Goal: Information Seeking & Learning: Learn about a topic

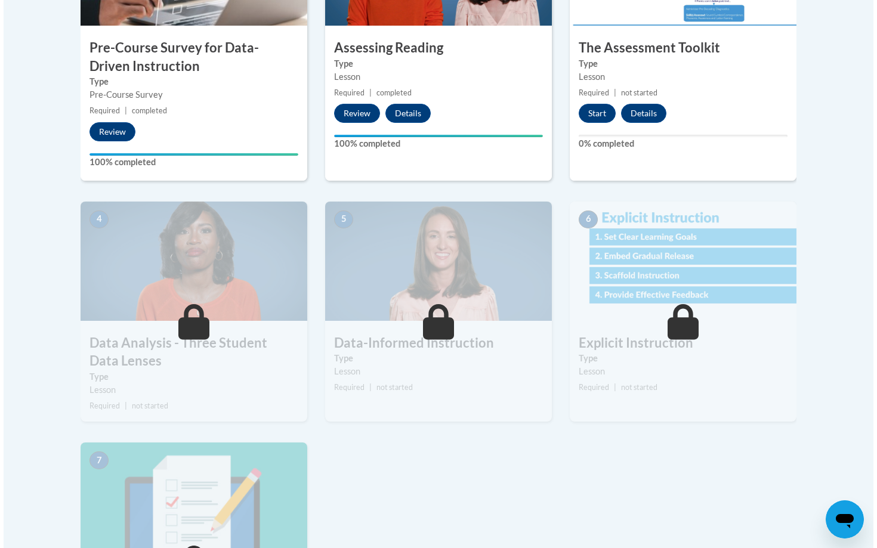
scroll to position [508, 0]
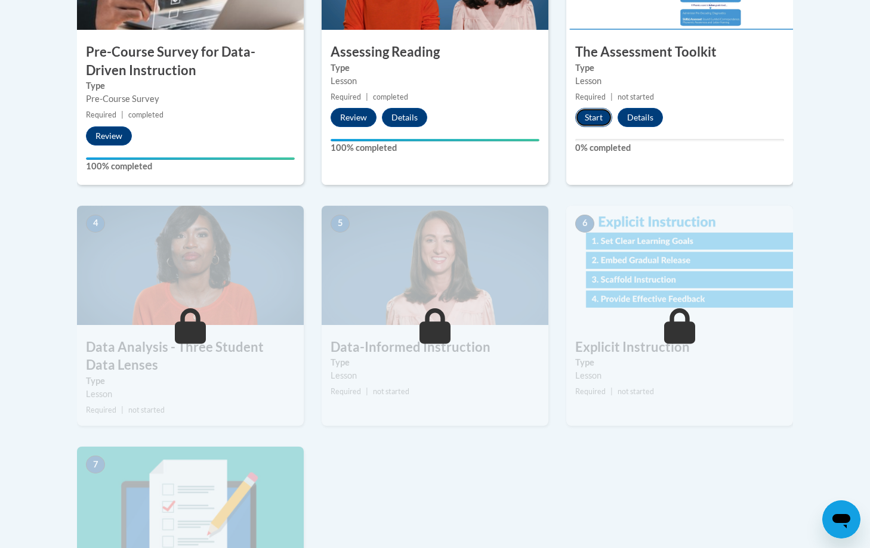
click at [596, 118] on button "Start" at bounding box center [593, 117] width 37 height 19
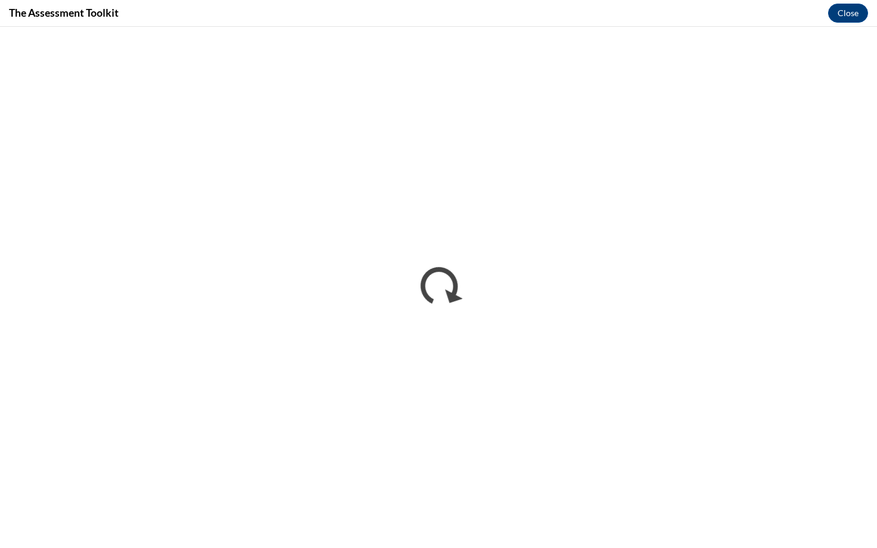
scroll to position [0, 0]
